Goal: Transaction & Acquisition: Obtain resource

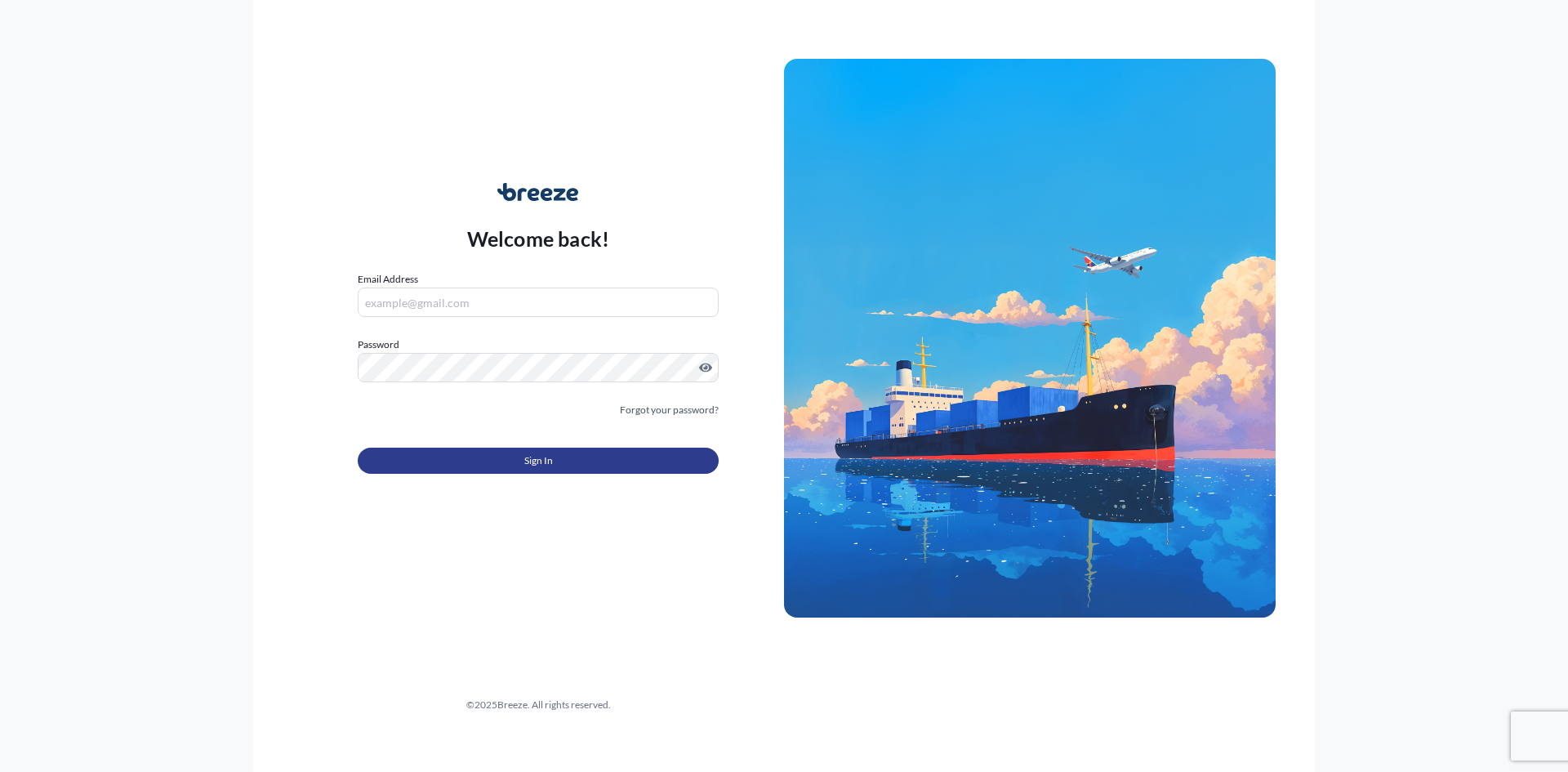
type input "[PERSON_NAME][EMAIL_ADDRESS][PERSON_NAME][DOMAIN_NAME]"
click at [489, 462] on button "Sign In" at bounding box center [538, 460] width 361 height 26
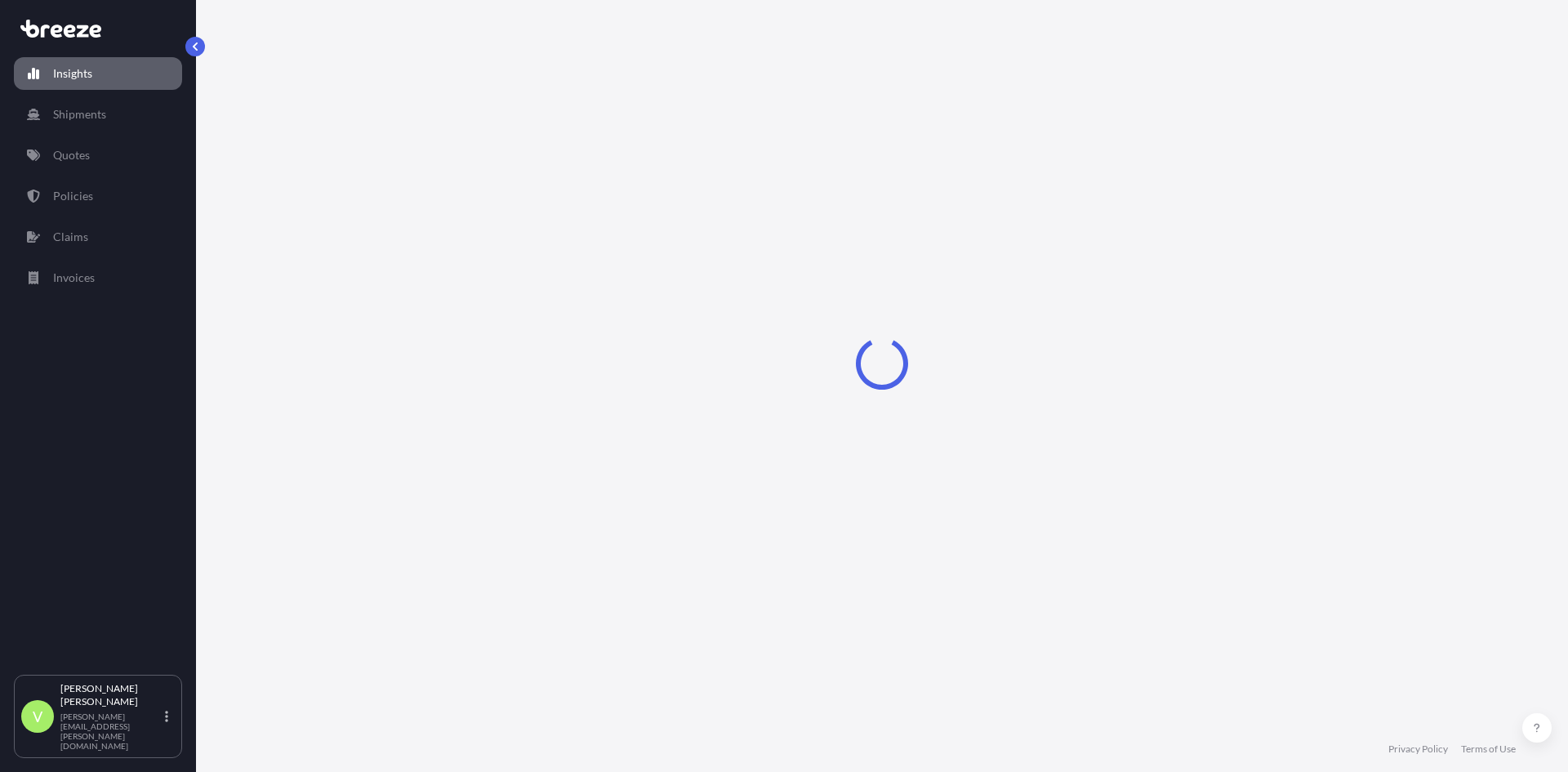
select select "2025"
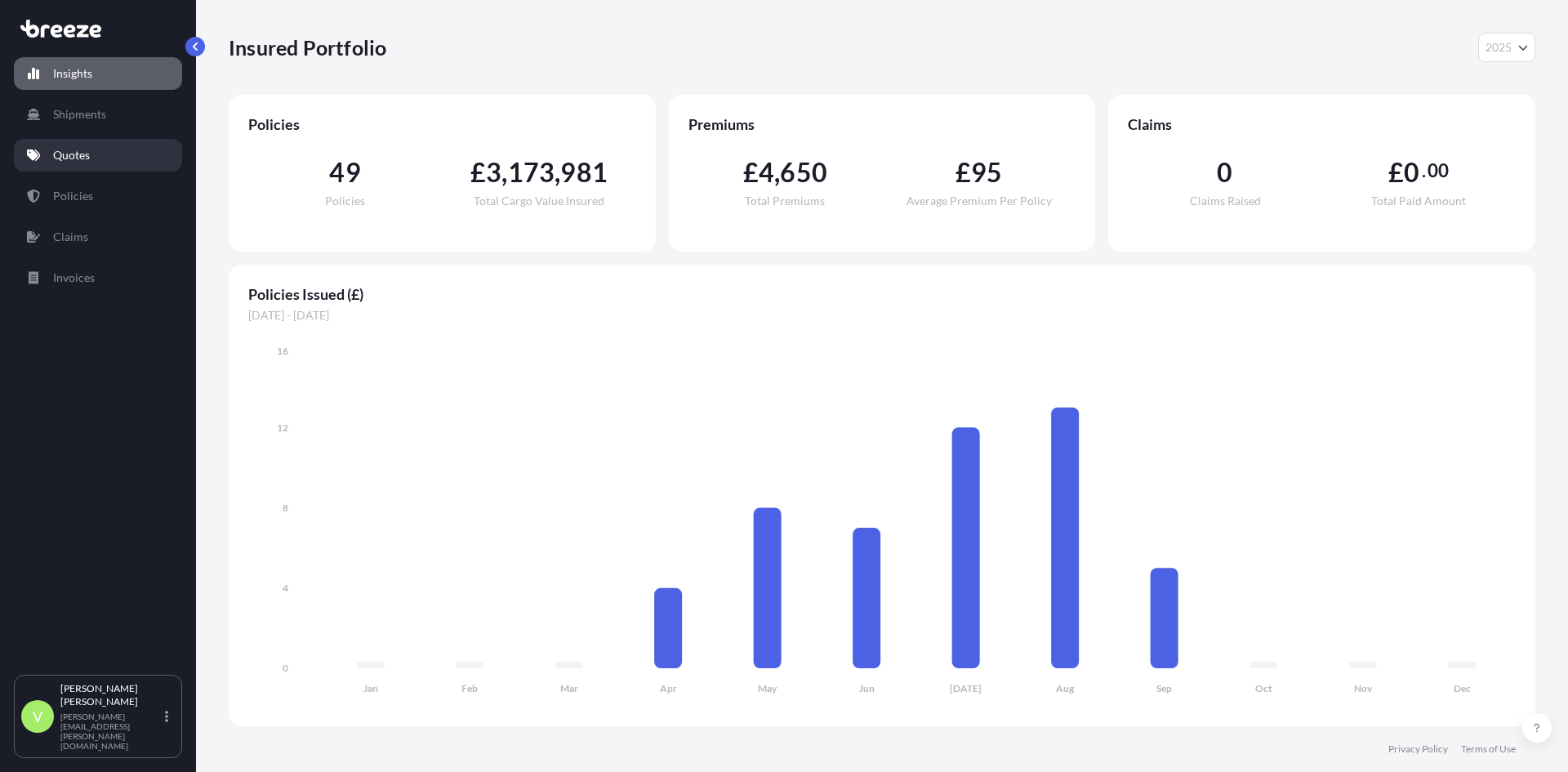
click at [93, 154] on link "Quotes" at bounding box center [98, 155] width 168 height 32
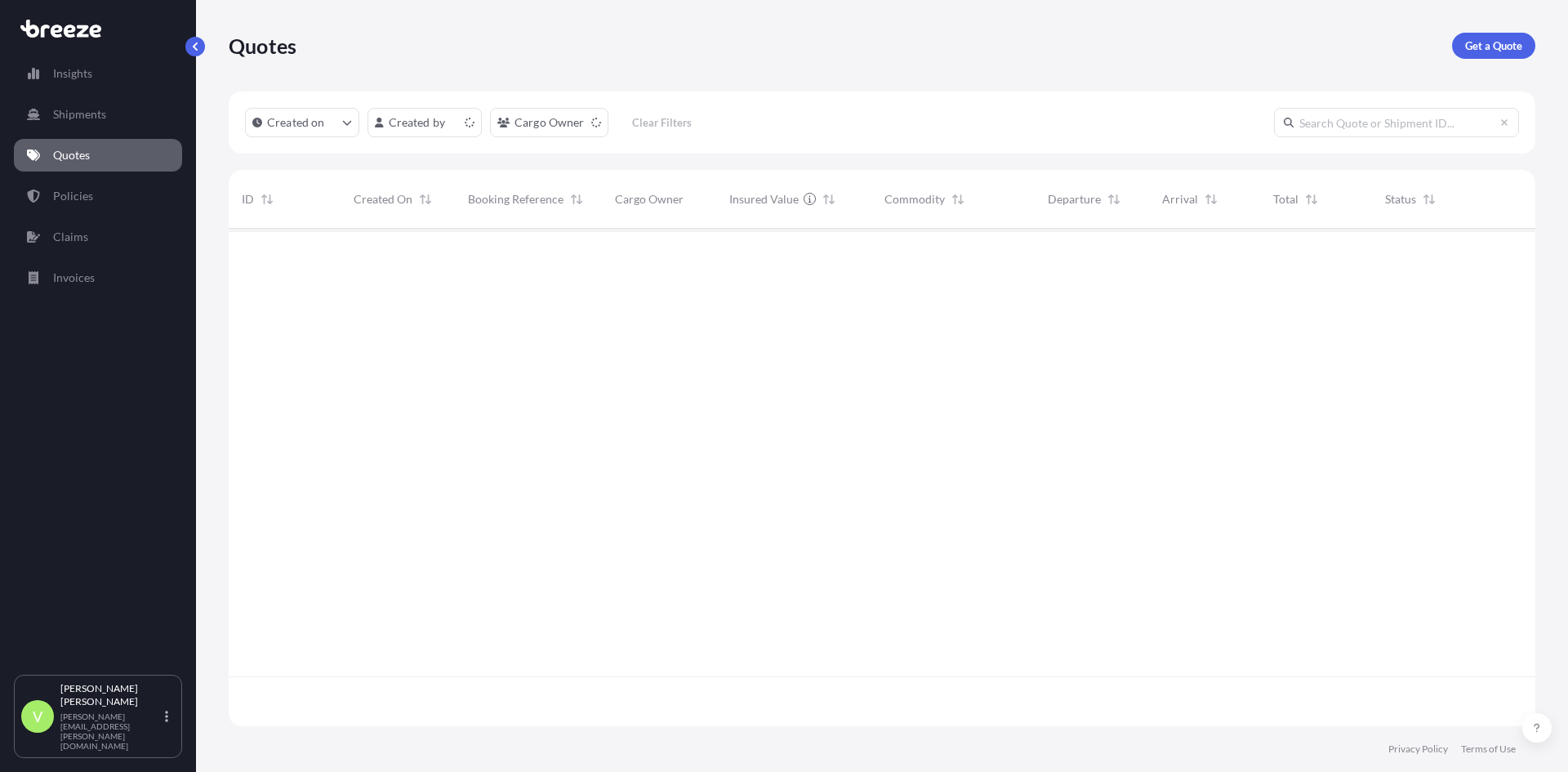
scroll to position [494, 1295]
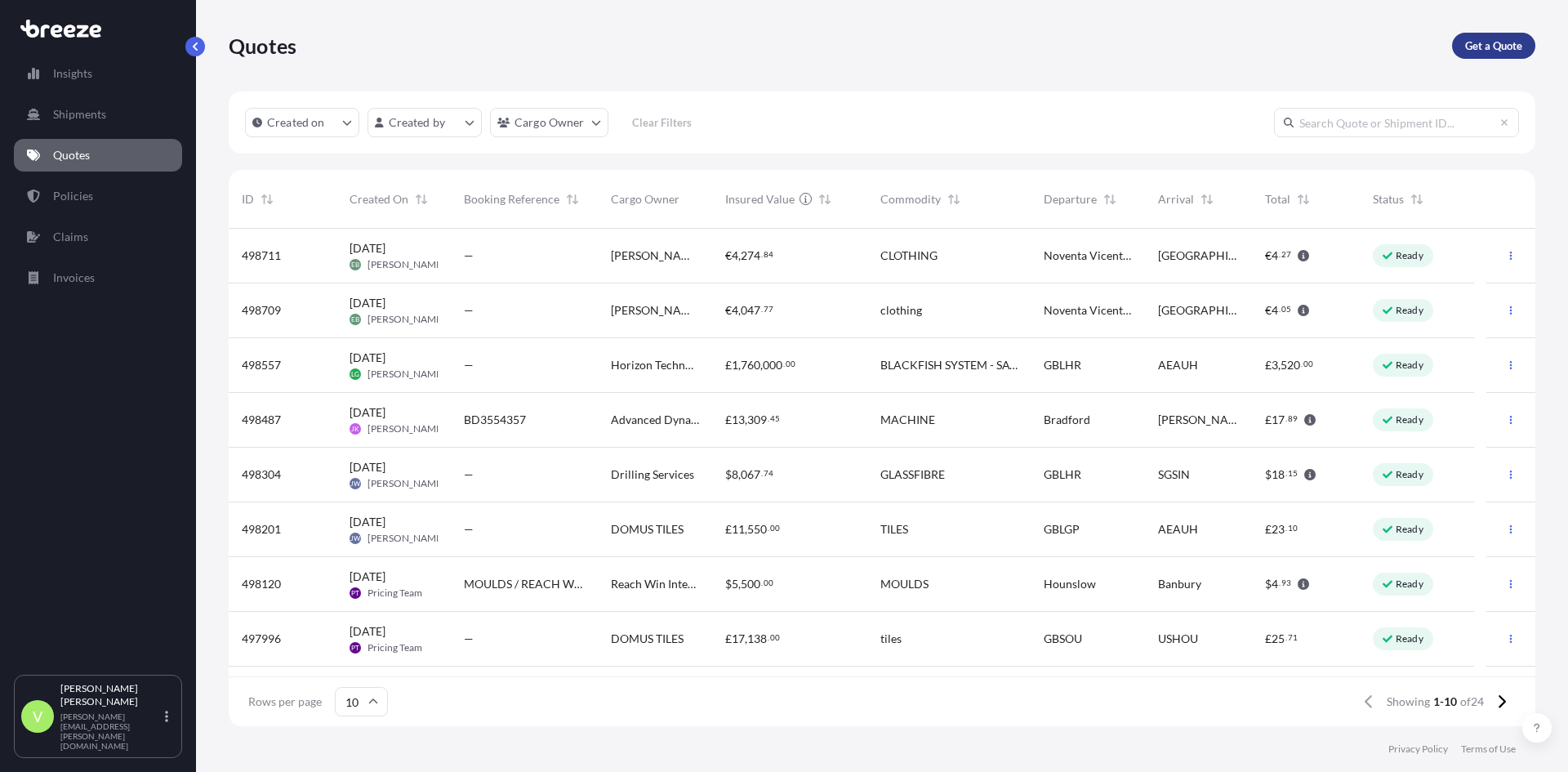
click at [1505, 41] on p "Get a Quote" at bounding box center [1493, 45] width 57 height 16
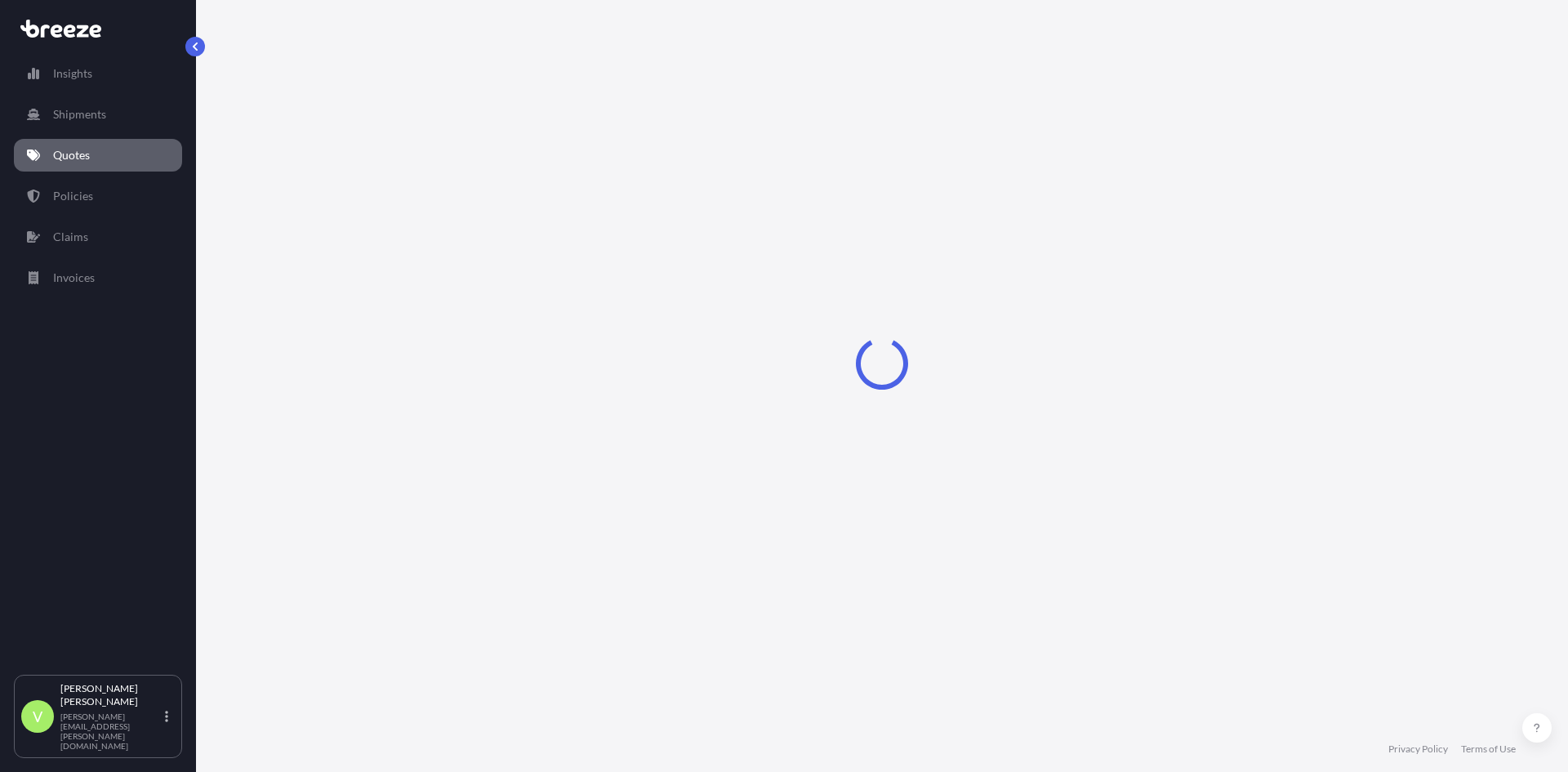
select select "Sea"
select select "1"
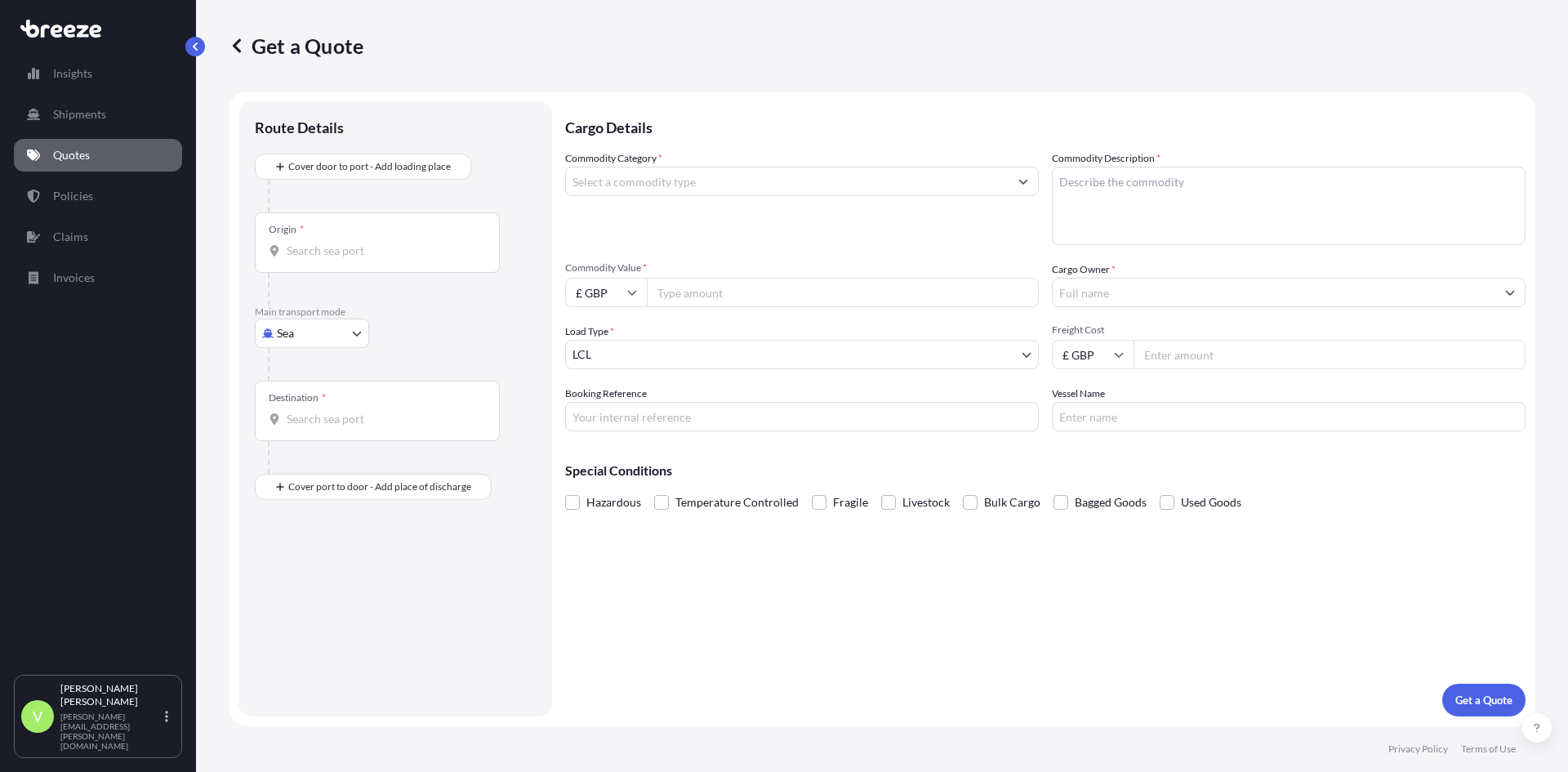
click at [392, 250] on input "Origin *" at bounding box center [383, 250] width 193 height 16
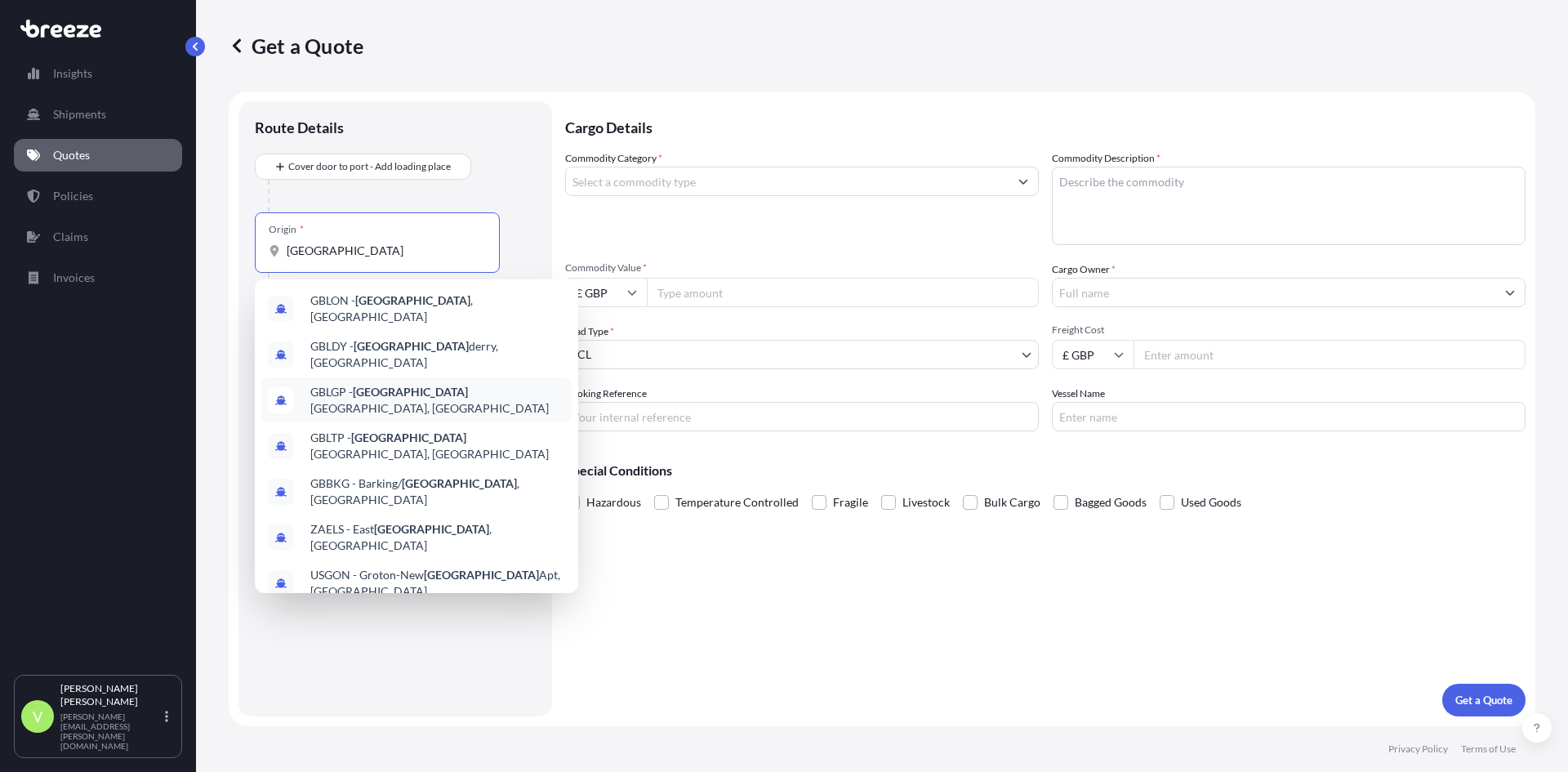
click at [409, 377] on div "GBLGP - [GEOGRAPHIC_DATA], [GEOGRAPHIC_DATA]" at bounding box center [417, 400] width 311 height 46
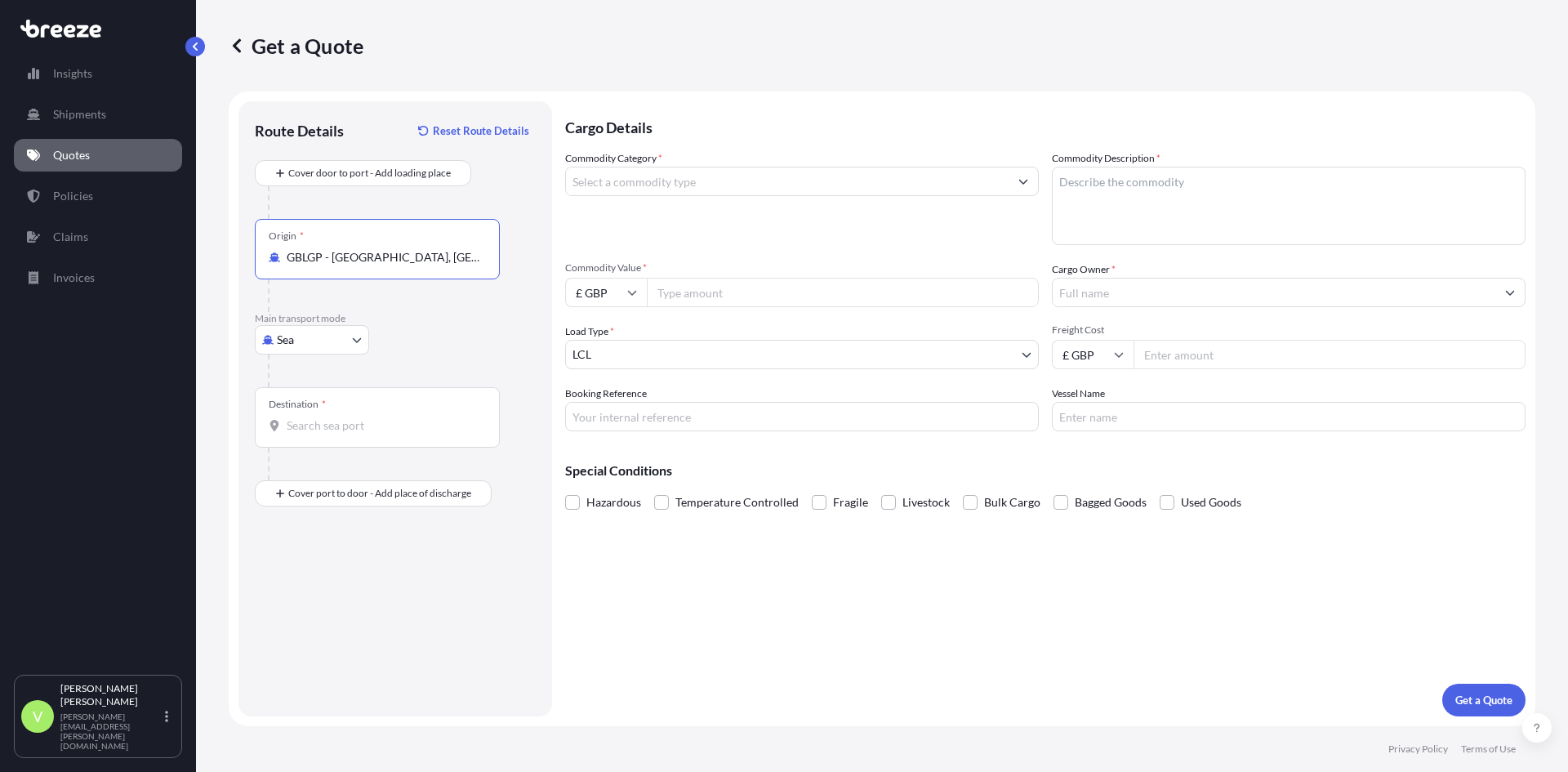
type input "GBLGP - [GEOGRAPHIC_DATA], [GEOGRAPHIC_DATA]"
click at [346, 426] on input "Destination *" at bounding box center [383, 425] width 193 height 16
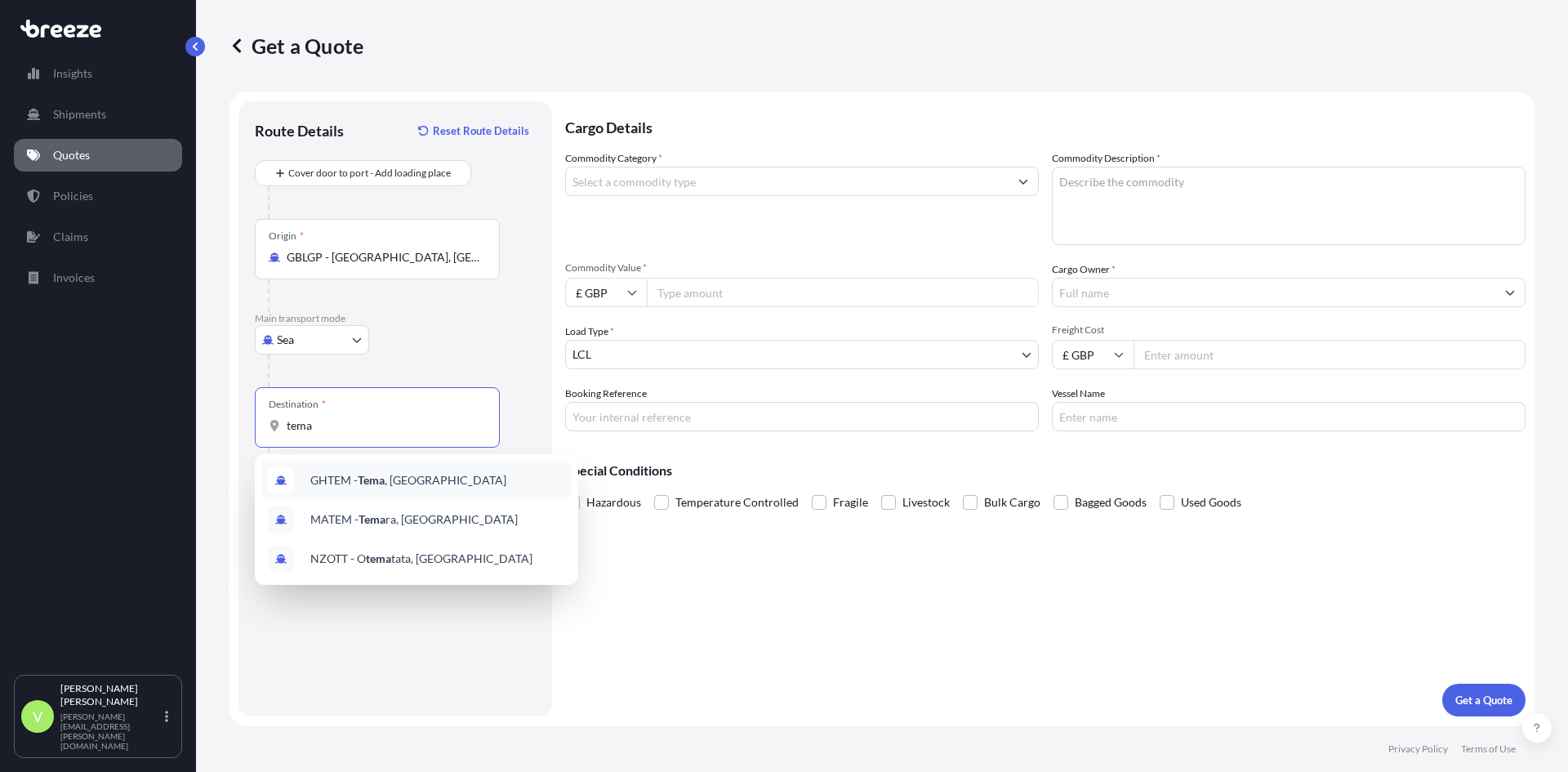
click at [357, 476] on span "GHTEM - [GEOGRAPHIC_DATA] , [GEOGRAPHIC_DATA]" at bounding box center [408, 480] width 196 height 16
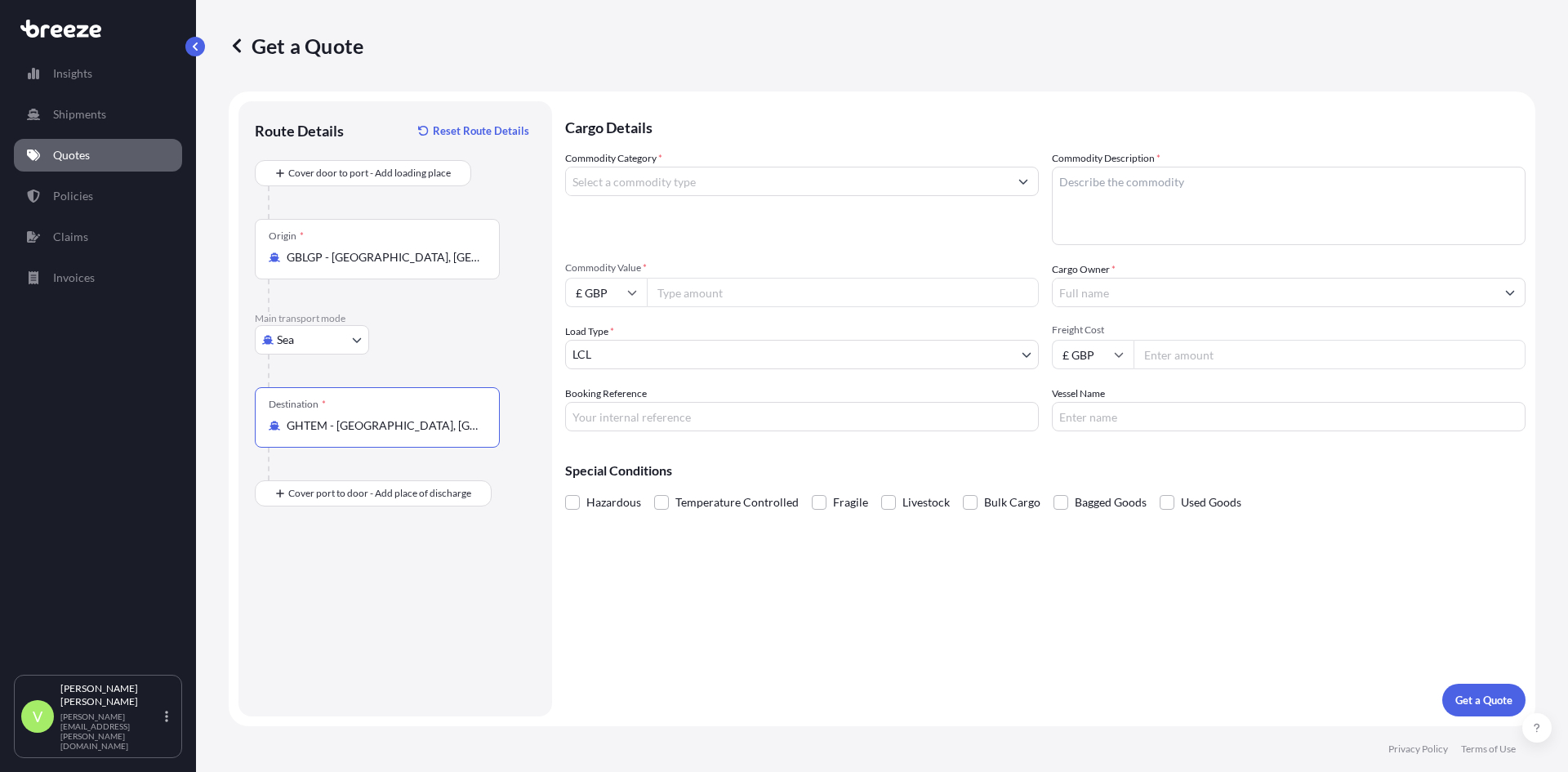
type input "GHTEM - [GEOGRAPHIC_DATA], [GEOGRAPHIC_DATA]"
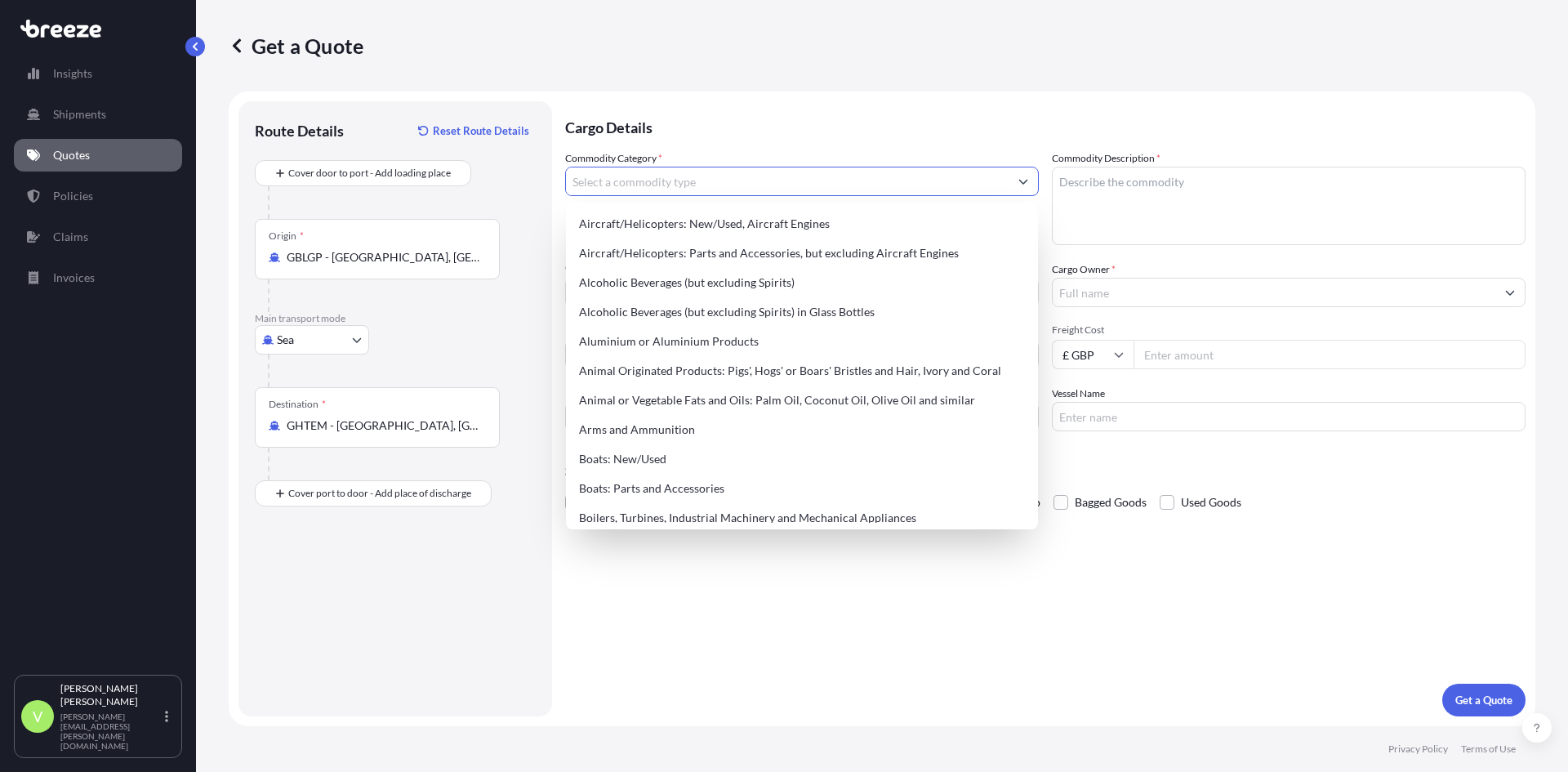
click at [614, 182] on input "Commodity Category *" at bounding box center [786, 181] width 442 height 30
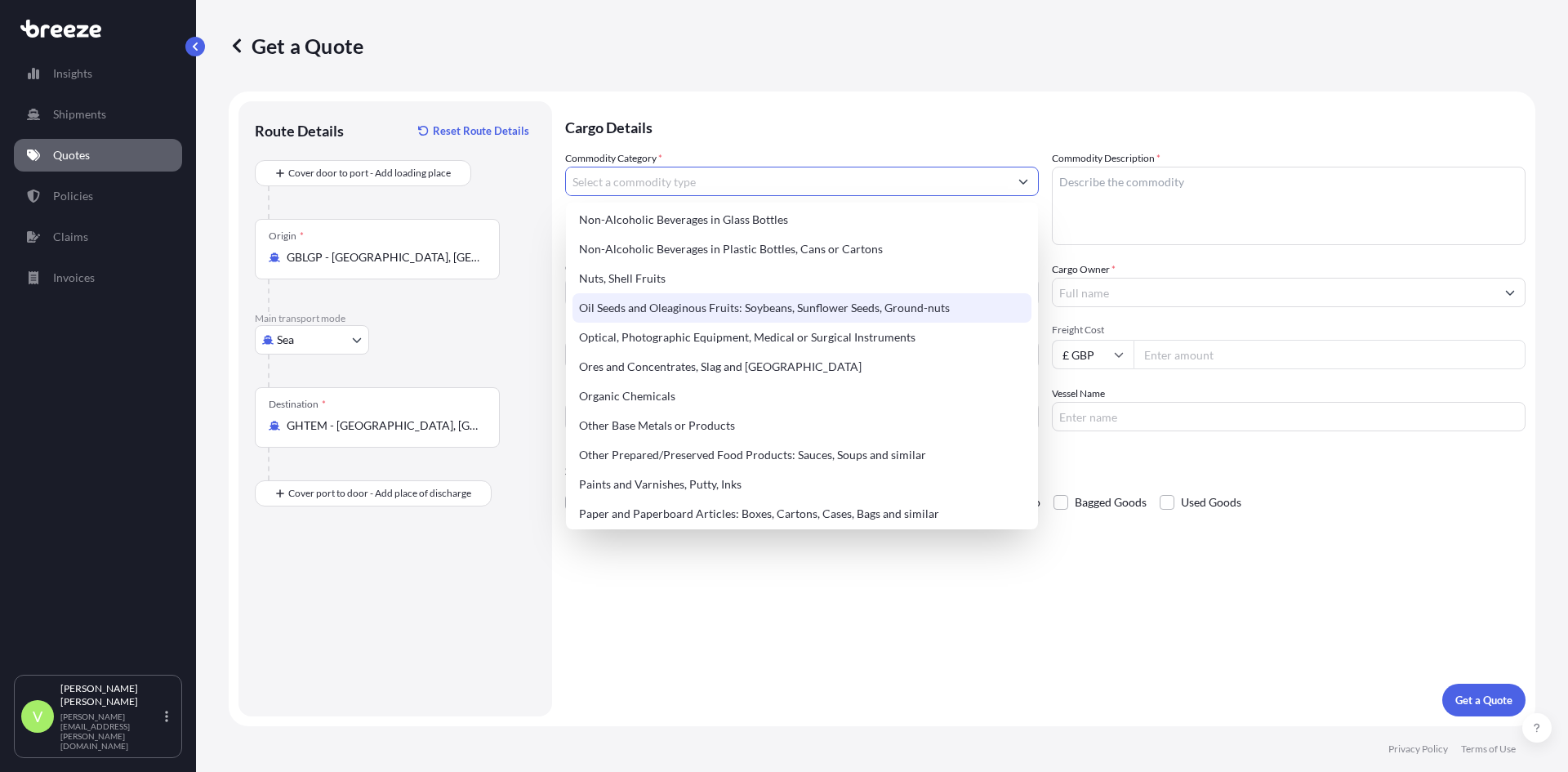
scroll to position [2532, 0]
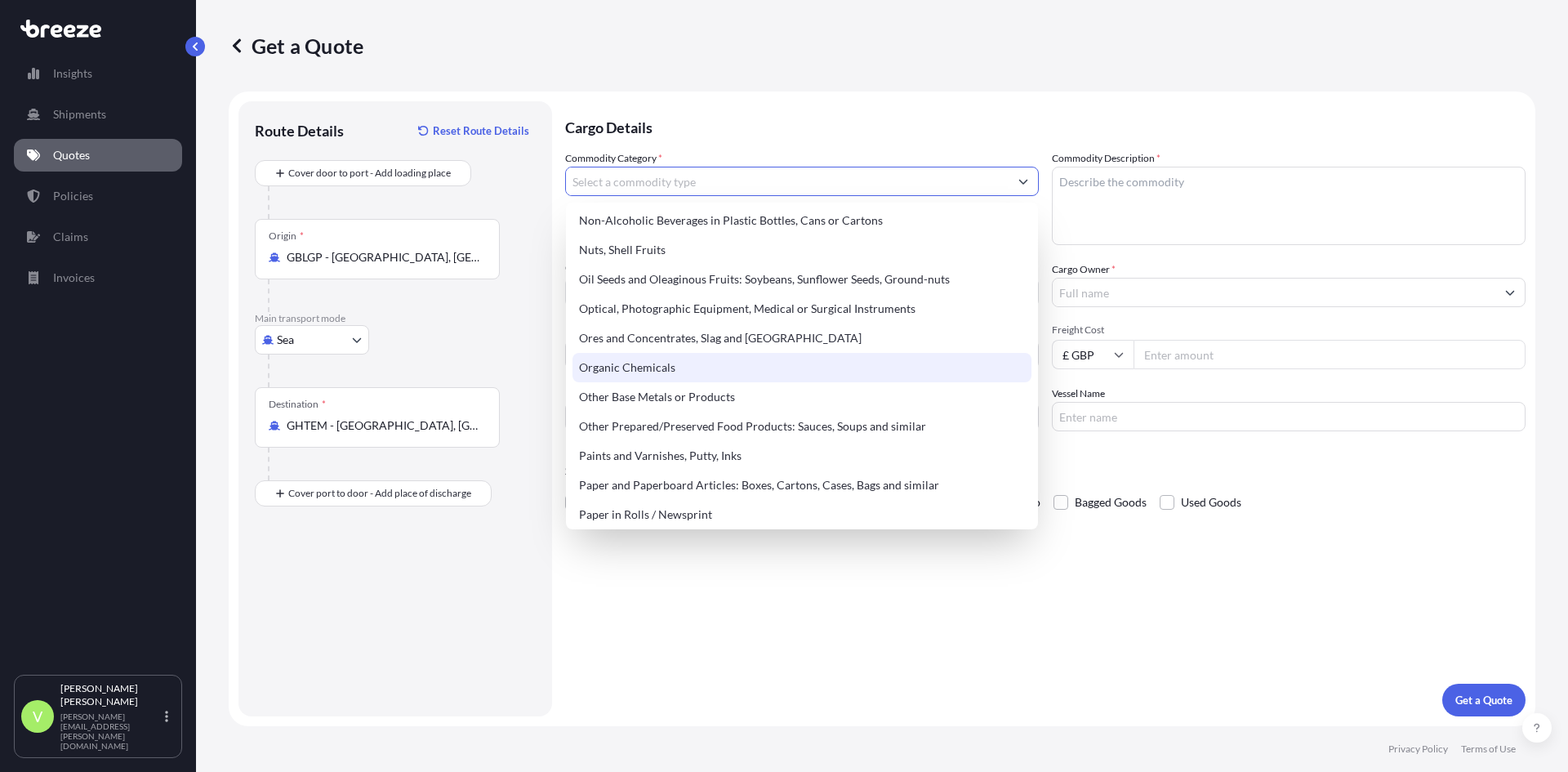
click at [642, 368] on div "Organic Chemicals" at bounding box center [802, 367] width 459 height 30
type input "Organic Chemicals"
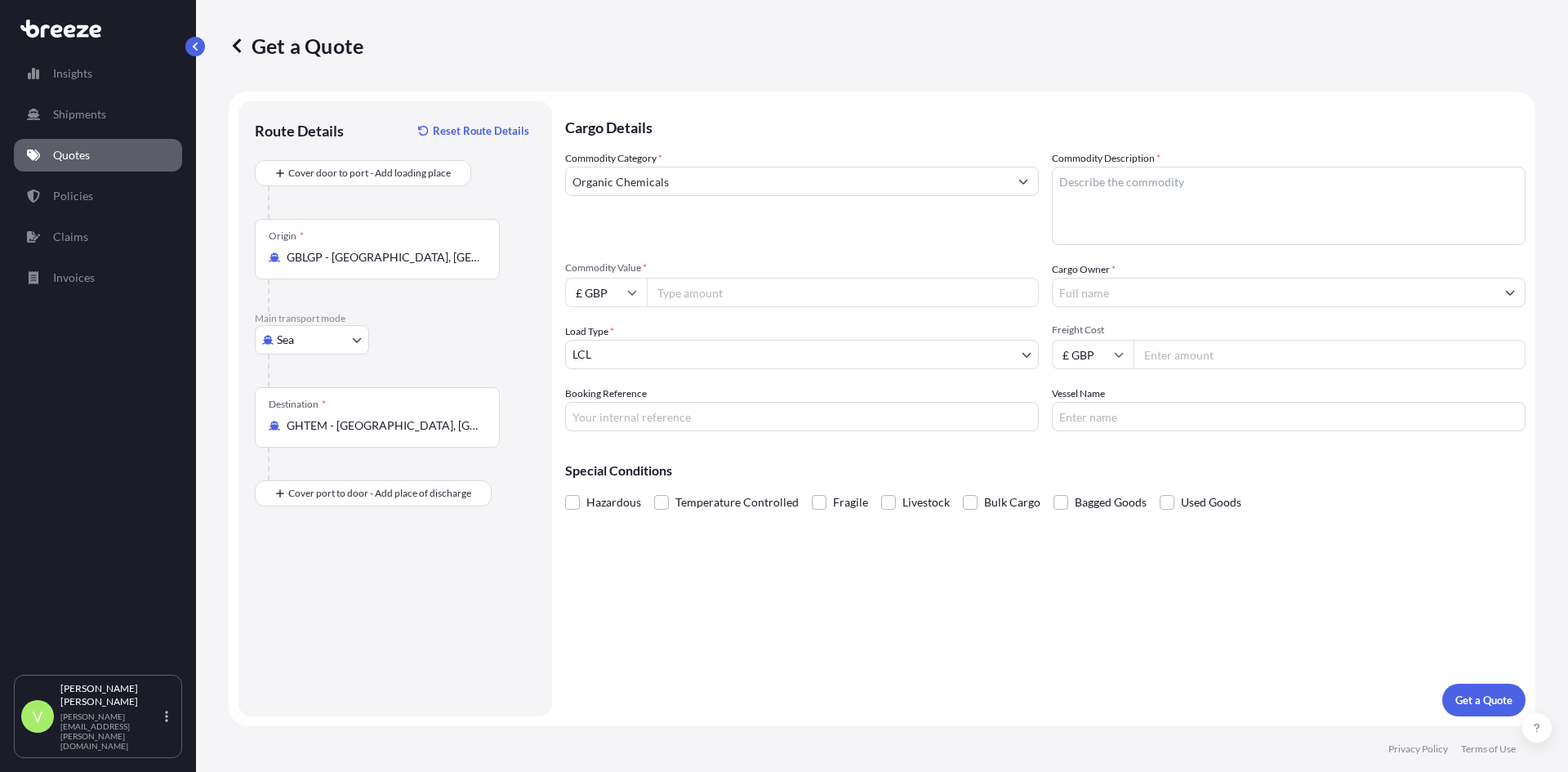
click at [696, 295] on input "Commodity Value *" at bounding box center [843, 292] width 392 height 30
type input "38250"
click at [1471, 697] on p "Get a Quote" at bounding box center [1484, 699] width 57 height 16
click at [1146, 216] on textarea "Commodity Description *" at bounding box center [1289, 205] width 474 height 78
type textarea "co2 sustain"
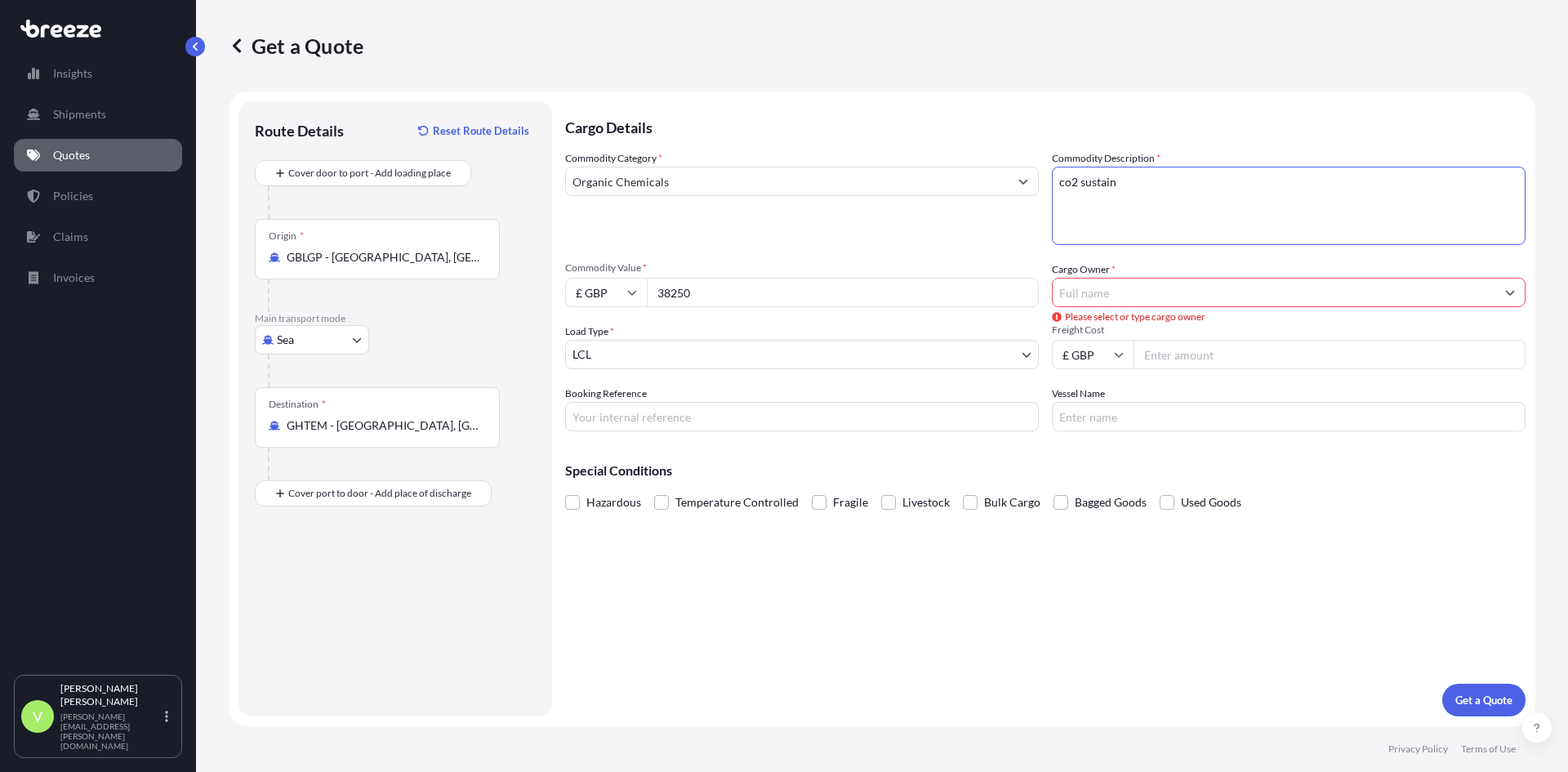
click at [1125, 286] on input "Cargo Owner *" at bounding box center [1274, 292] width 442 height 30
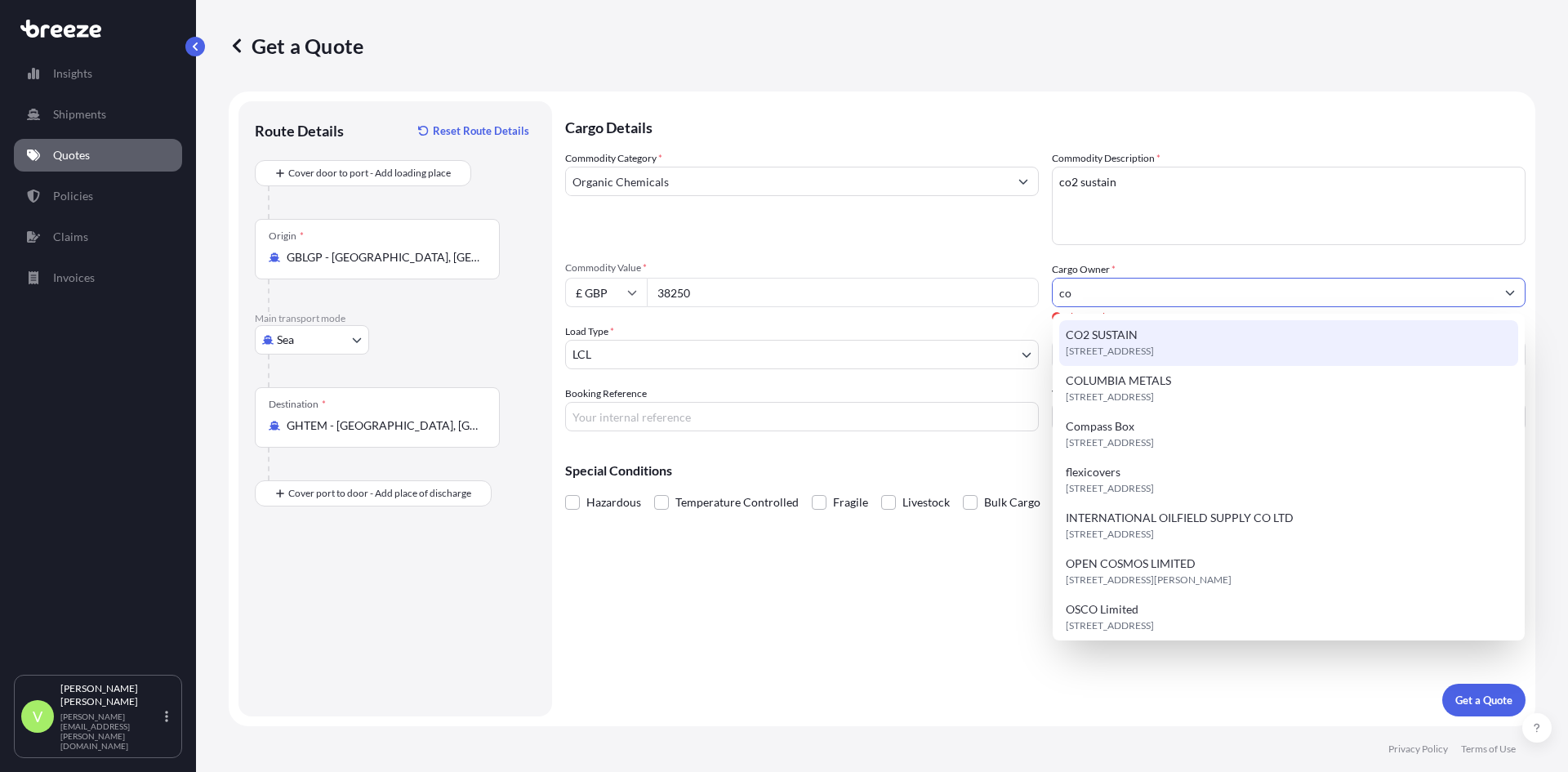
click at [1123, 334] on span "CO2 SUSTAIN" at bounding box center [1101, 334] width 72 height 16
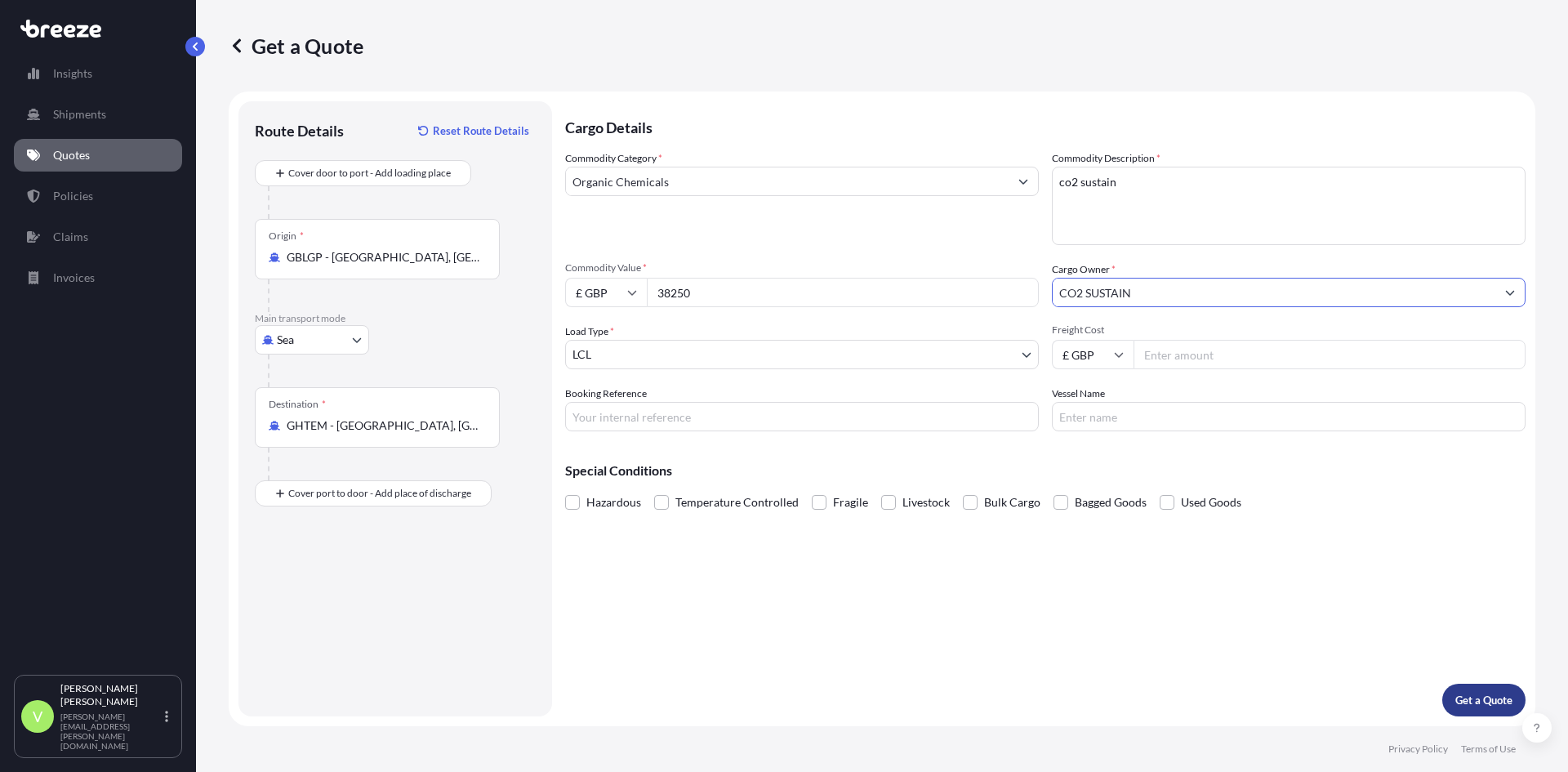
type input "CO2 SUSTAIN"
click at [1482, 703] on p "Get a Quote" at bounding box center [1484, 699] width 57 height 16
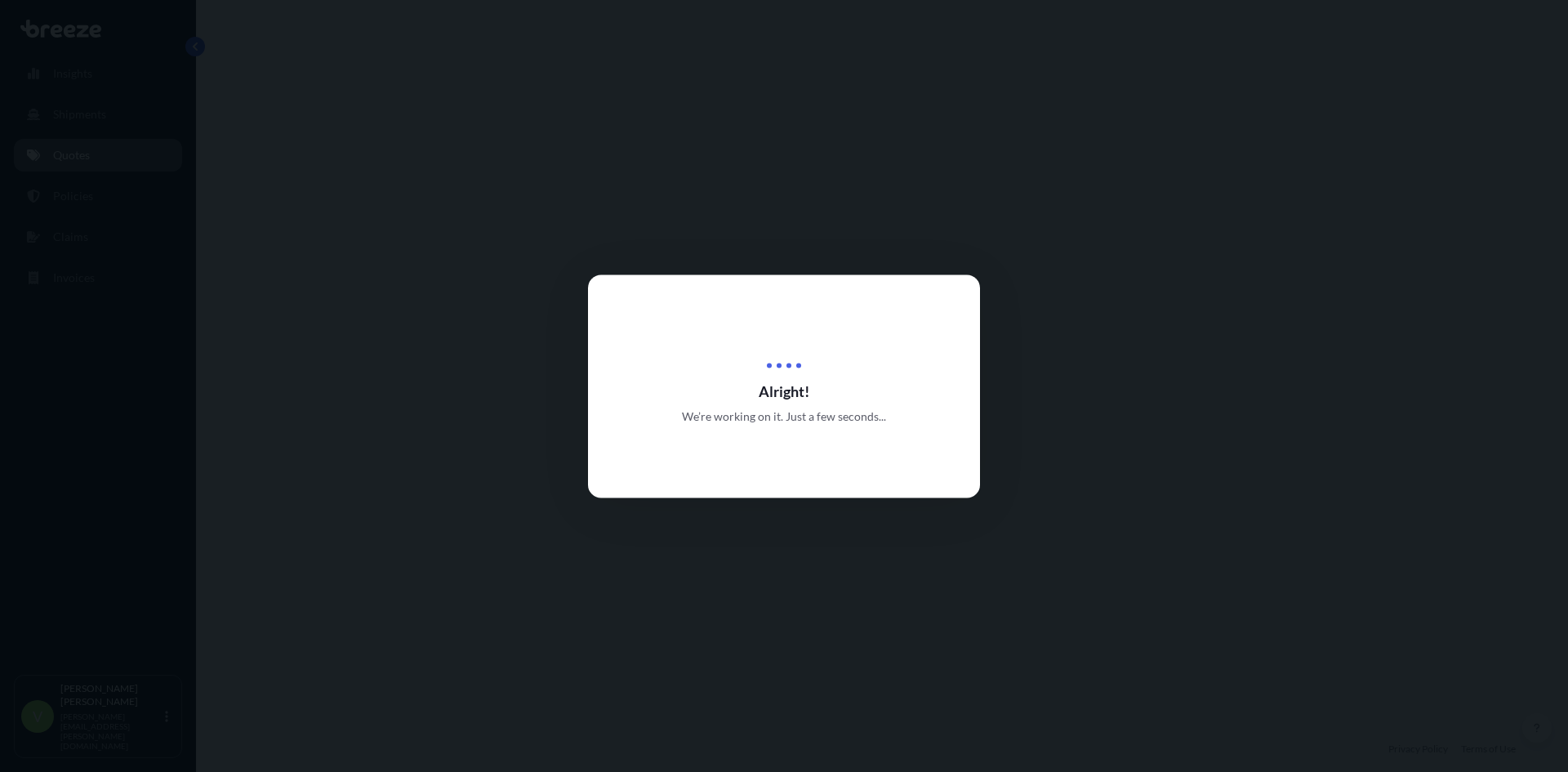
select select "Sea"
select select "1"
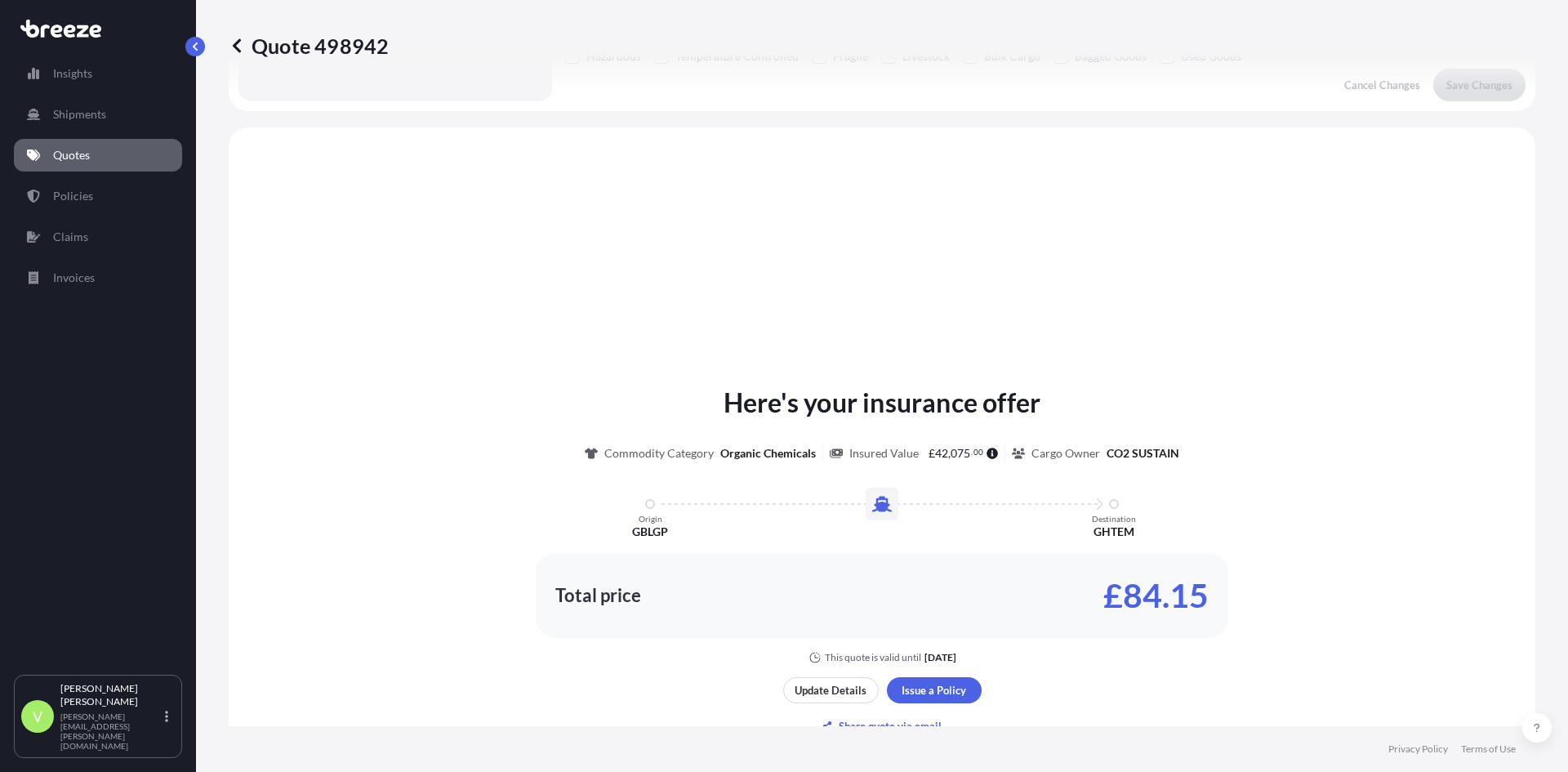
scroll to position [492, 0]
